Goal: Information Seeking & Learning: Learn about a topic

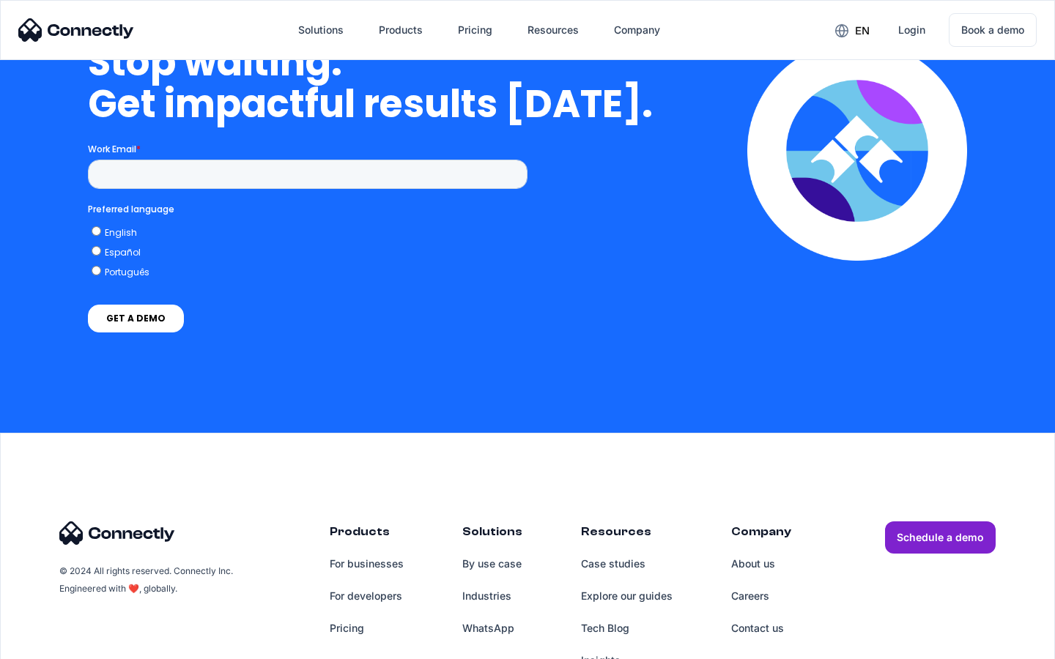
scroll to position [6023, 0]
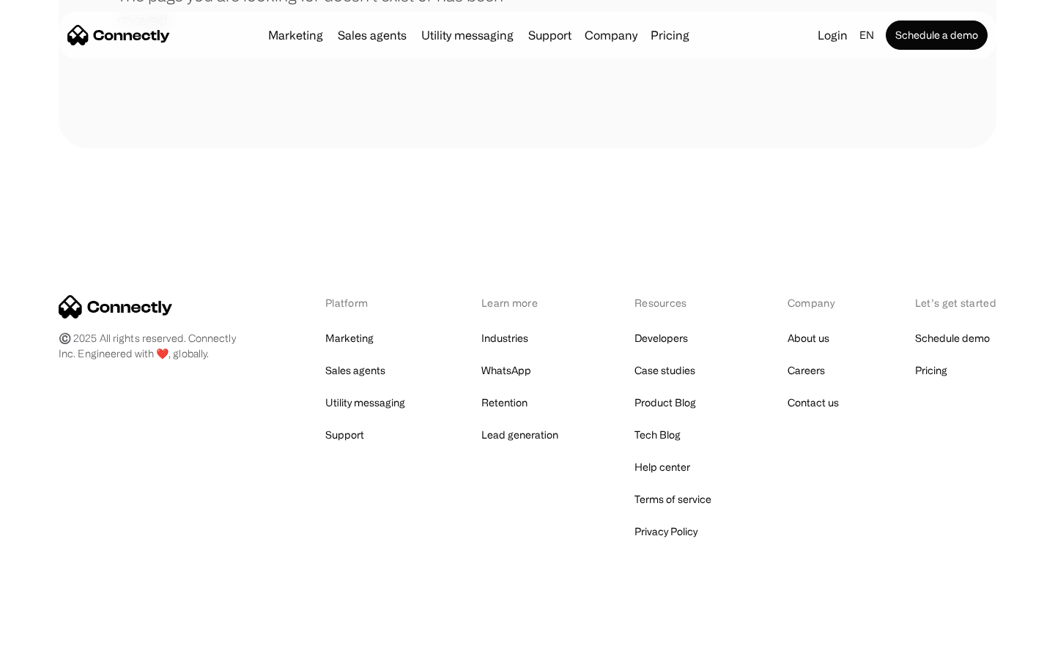
scroll to position [267, 0]
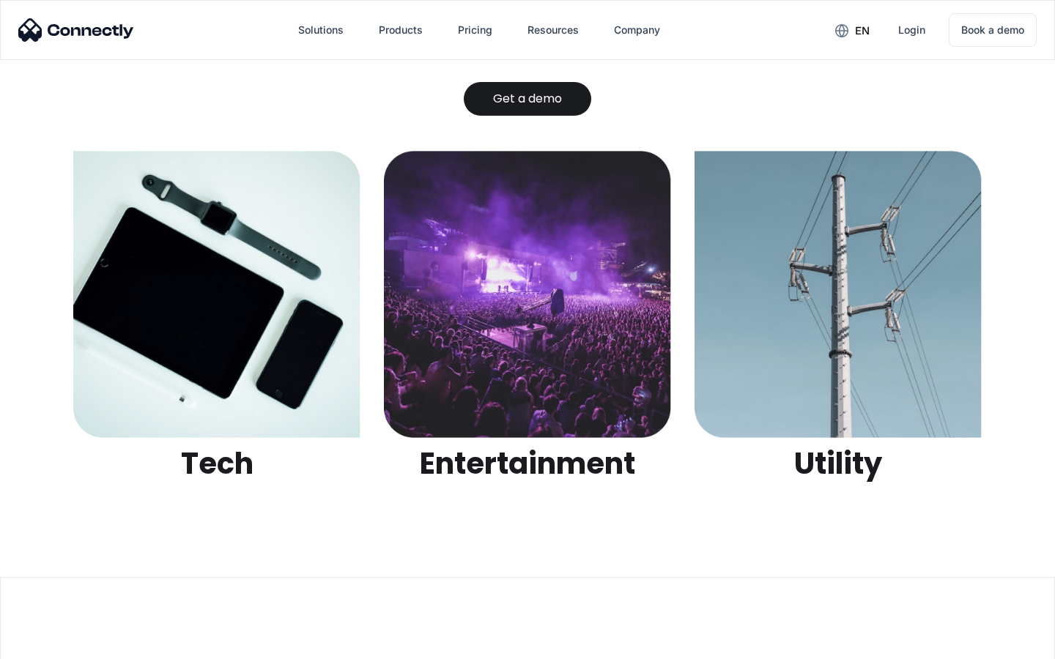
scroll to position [4620, 0]
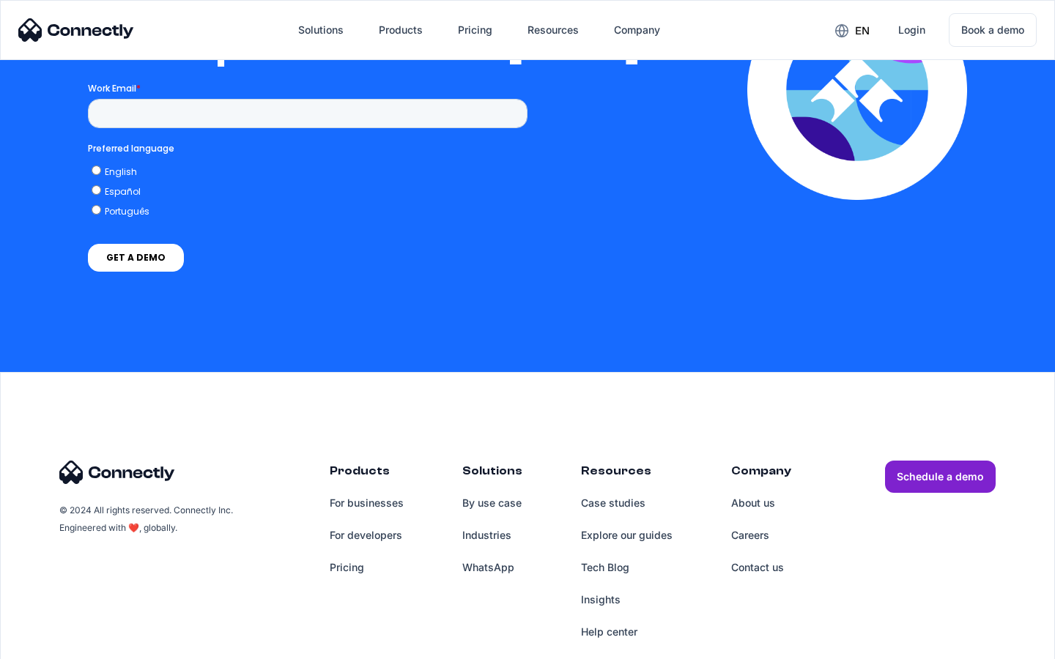
scroll to position [3202, 0]
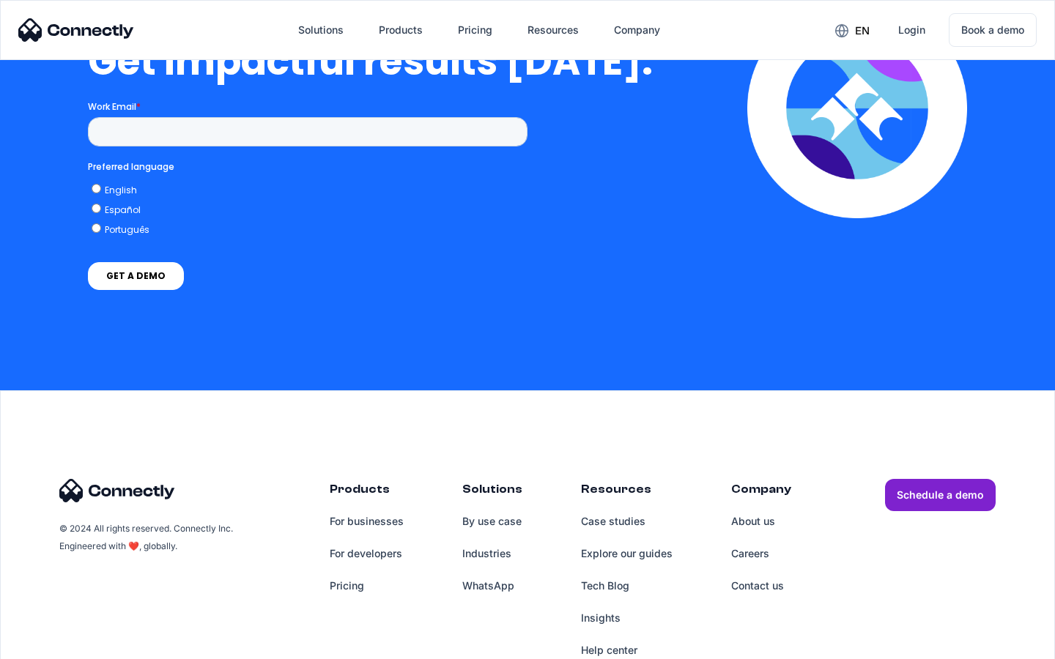
scroll to position [3218, 0]
